Goal: Task Accomplishment & Management: Manage account settings

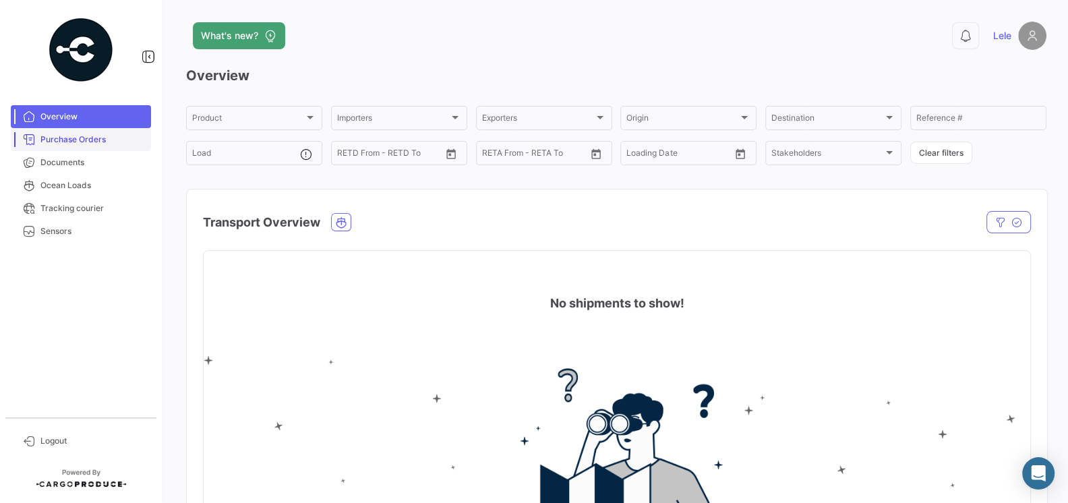
click at [81, 134] on span "Purchase Orders" at bounding box center [92, 139] width 105 height 12
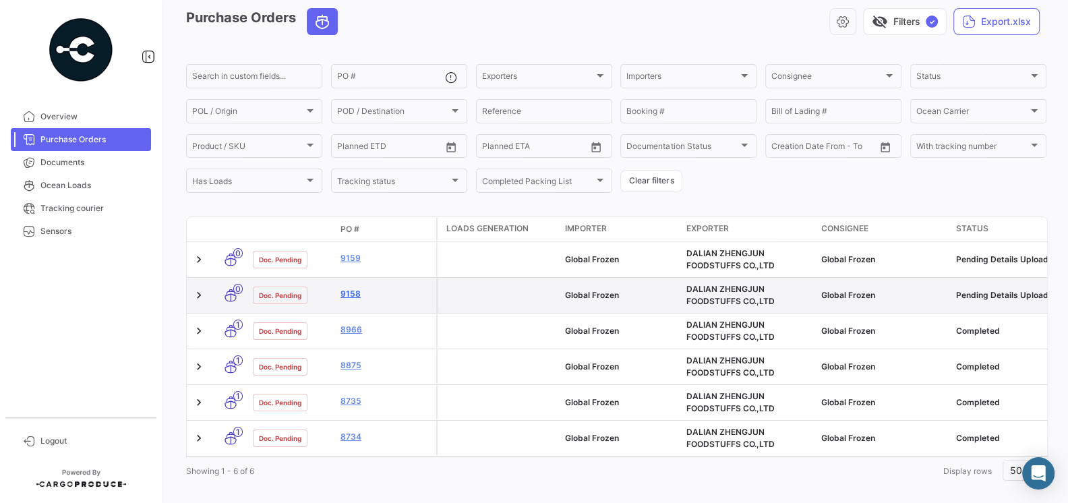
scroll to position [59, 0]
click at [354, 296] on link "9158" at bounding box center [385, 293] width 90 height 12
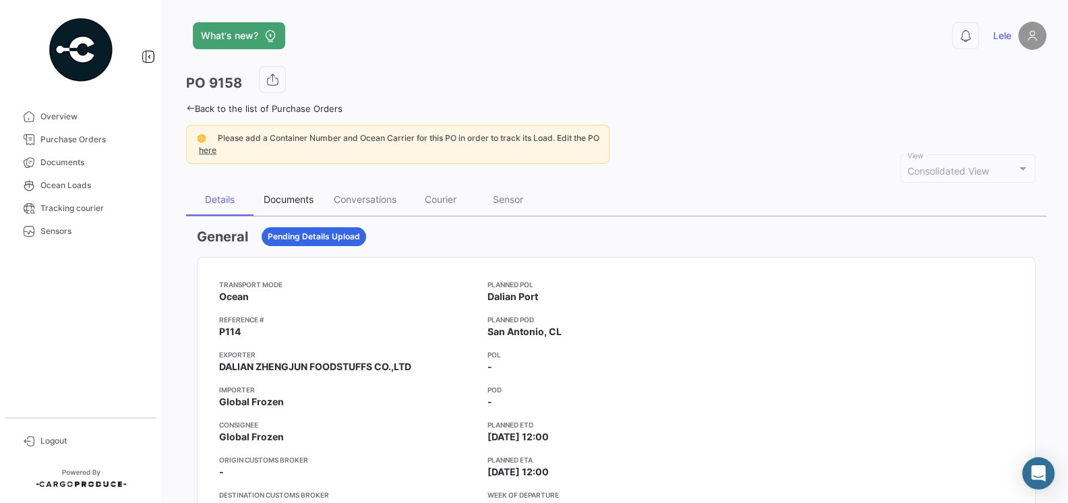
click at [293, 202] on div "Documents" at bounding box center [289, 198] width 50 height 11
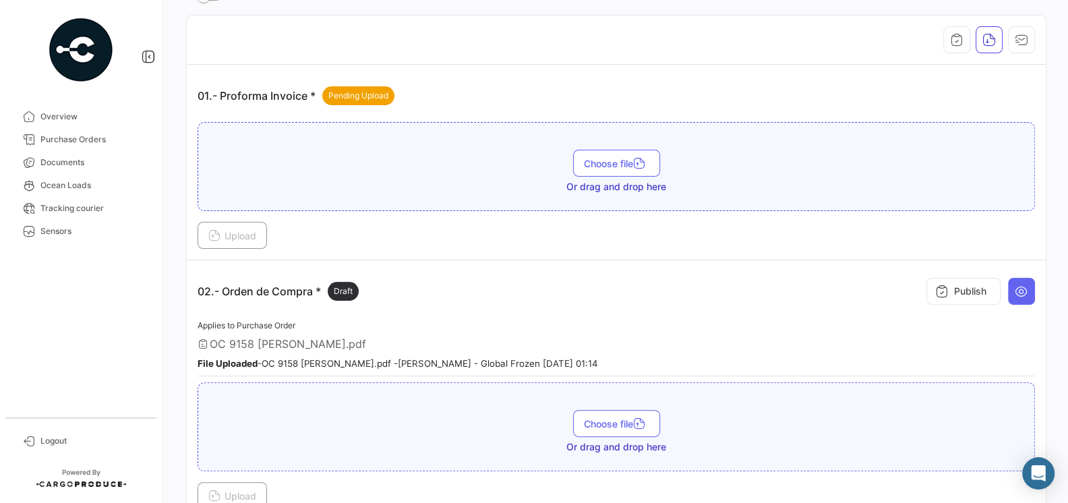
scroll to position [251, 0]
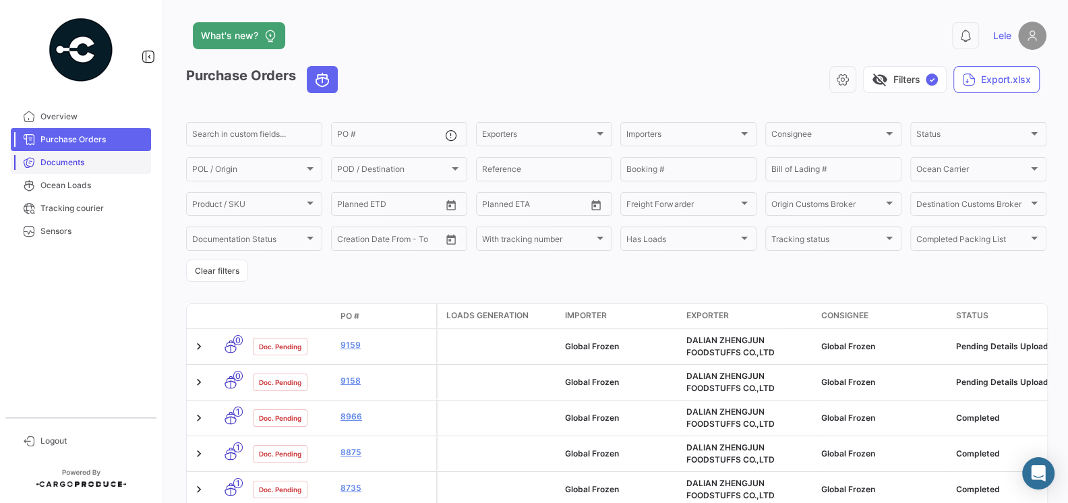
click at [48, 160] on span "Documents" at bounding box center [92, 162] width 105 height 12
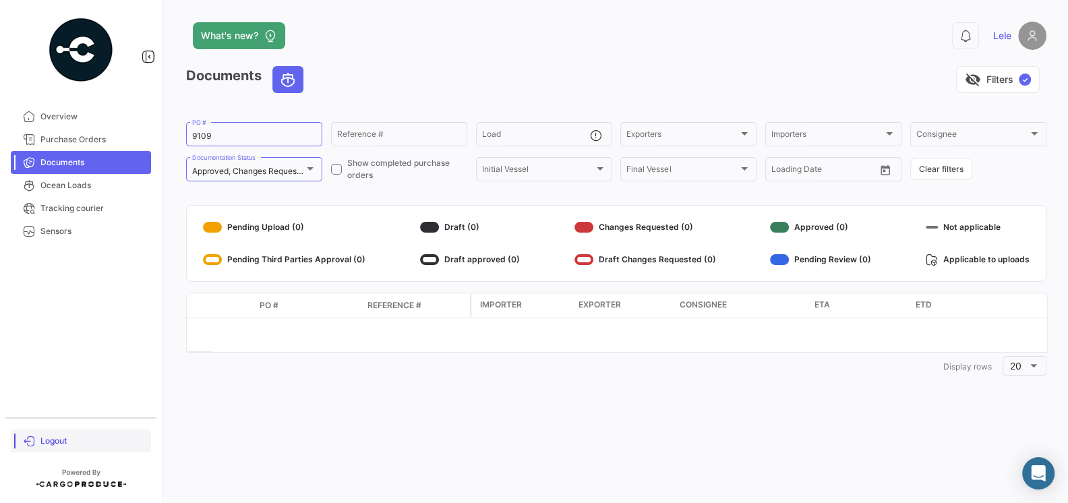
click at [55, 437] on span "Logout" at bounding box center [92, 441] width 105 height 12
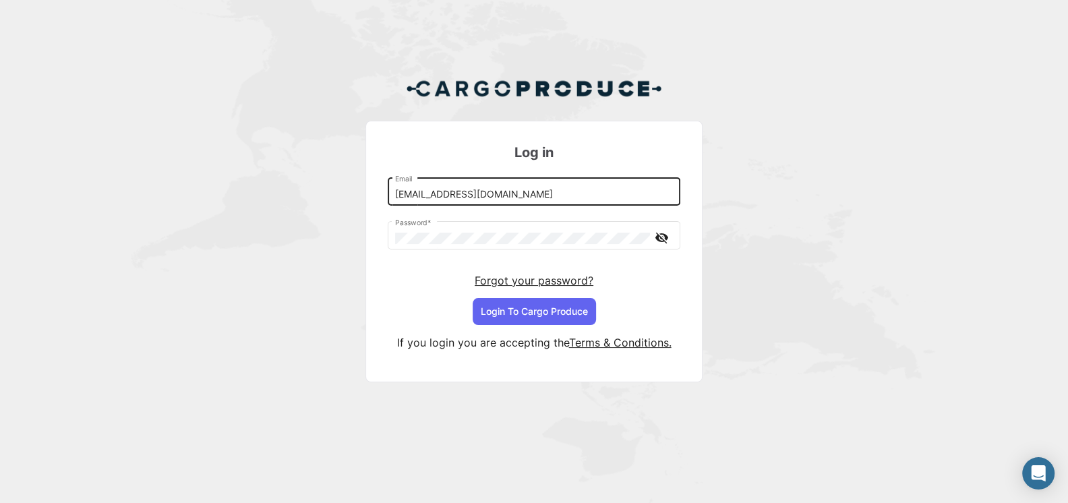
click at [483, 199] on input "[EMAIL_ADDRESS][DOMAIN_NAME]" at bounding box center [534, 194] width 278 height 11
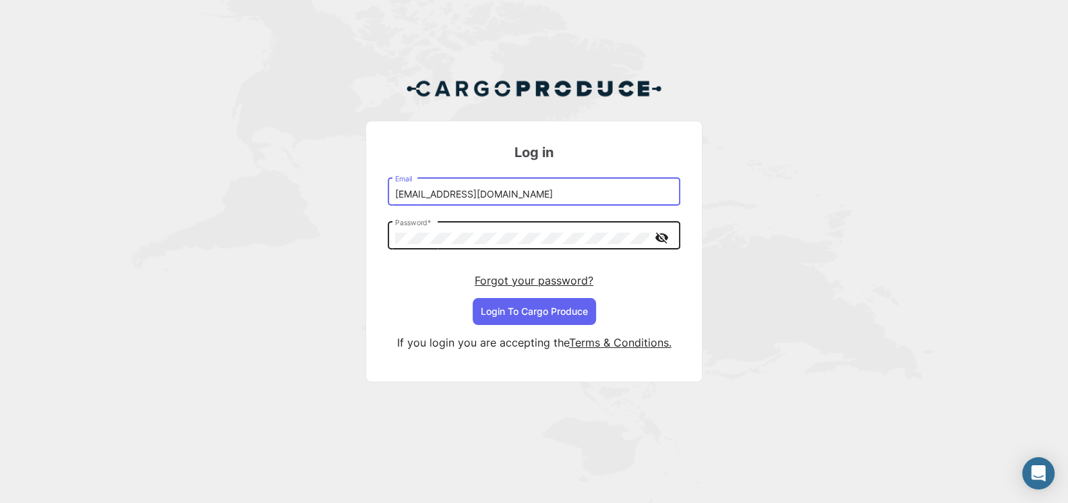
type input "[EMAIL_ADDRESS][DOMAIN_NAME]"
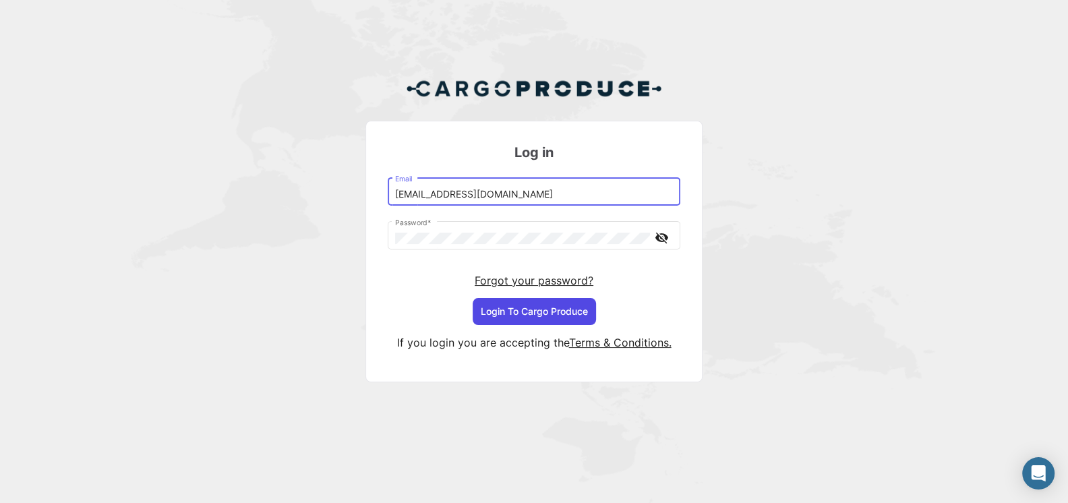
click at [516, 308] on button "Login To Cargo Produce" at bounding box center [533, 311] width 123 height 27
